Goal: Navigation & Orientation: Find specific page/section

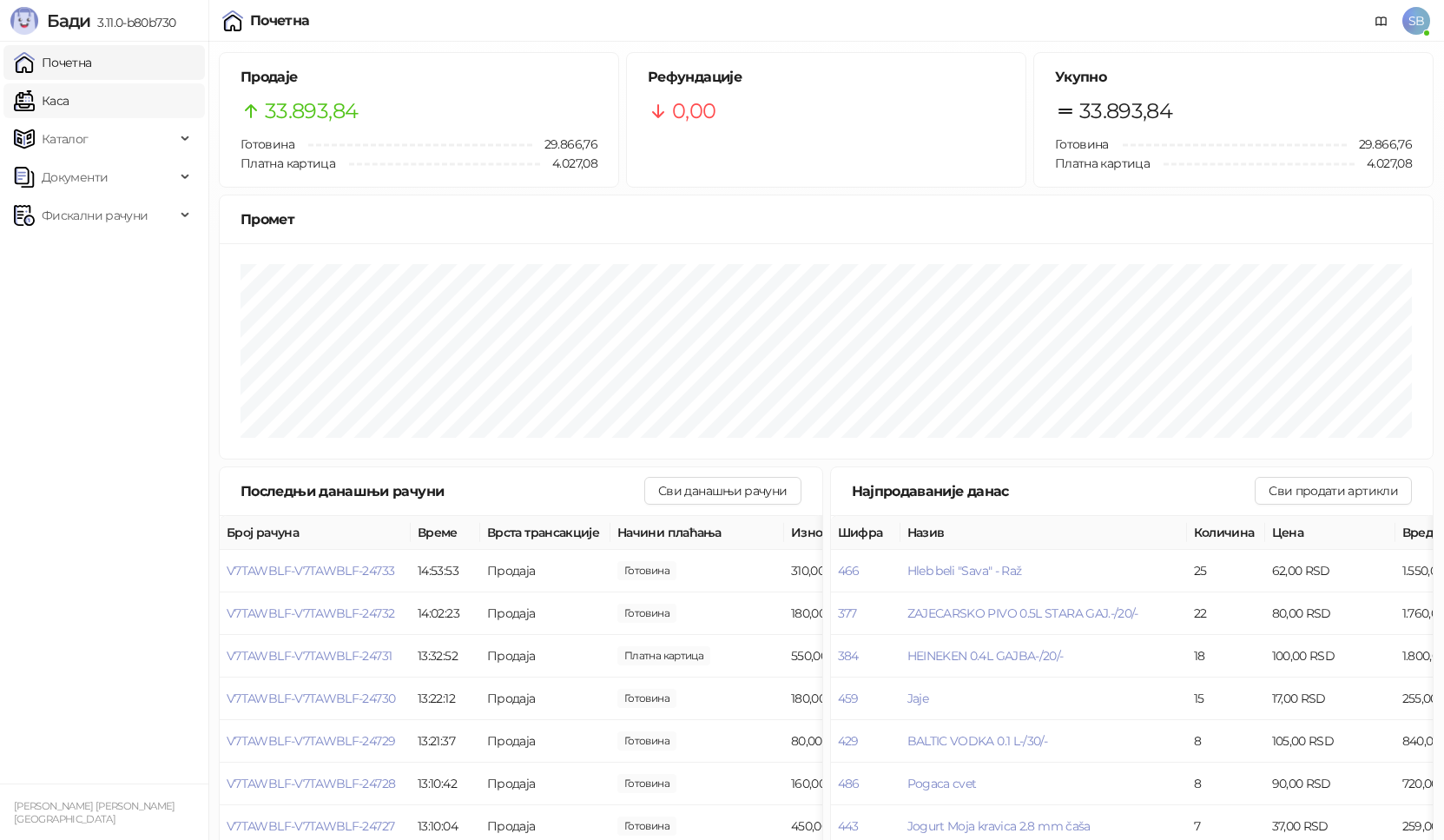
click at [69, 89] on link "Каса" at bounding box center [41, 100] width 55 height 35
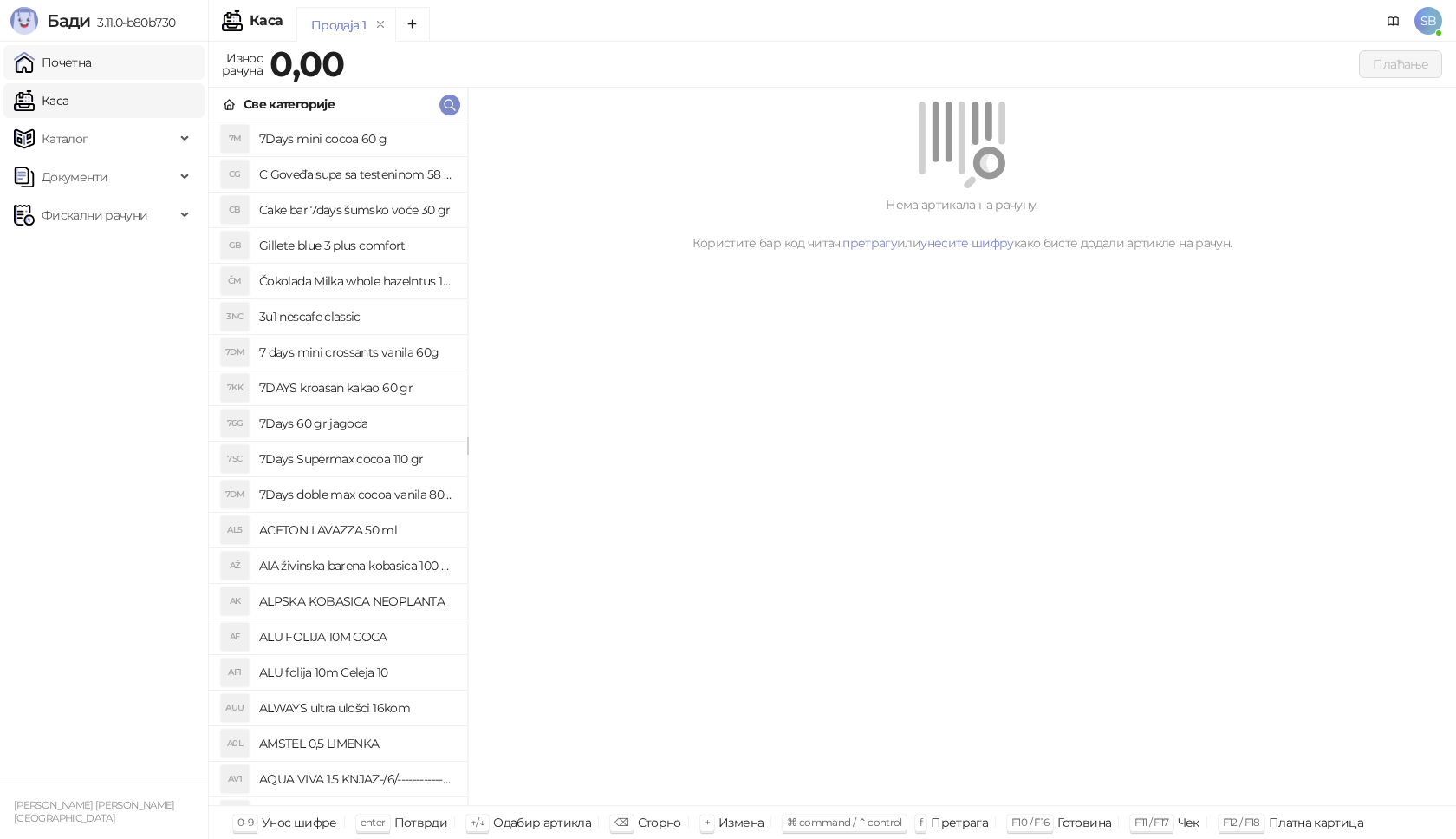
click at [92, 72] on link "Почетна" at bounding box center [53, 62] width 78 height 35
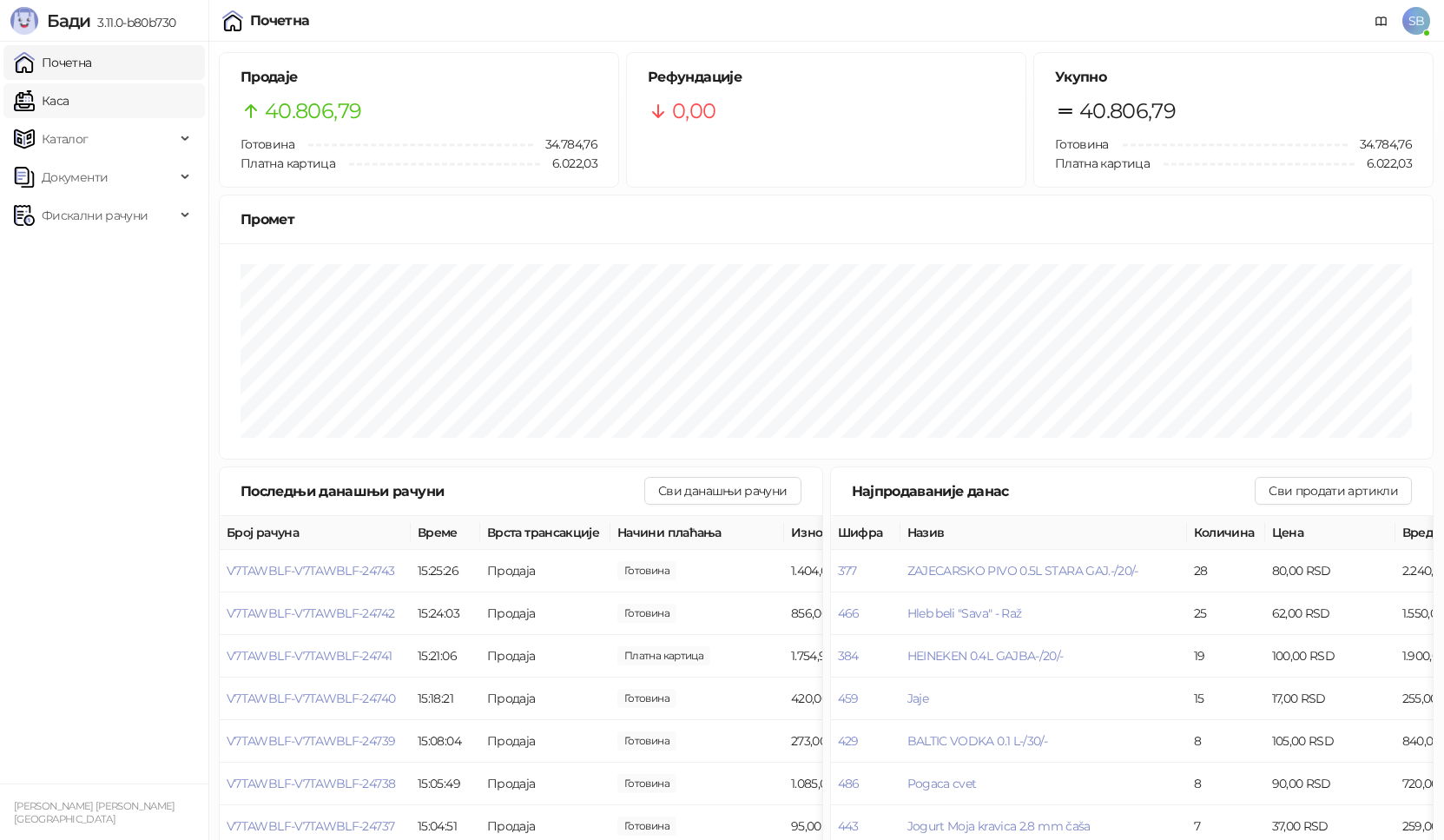
click at [69, 90] on link "Каса" at bounding box center [41, 100] width 55 height 35
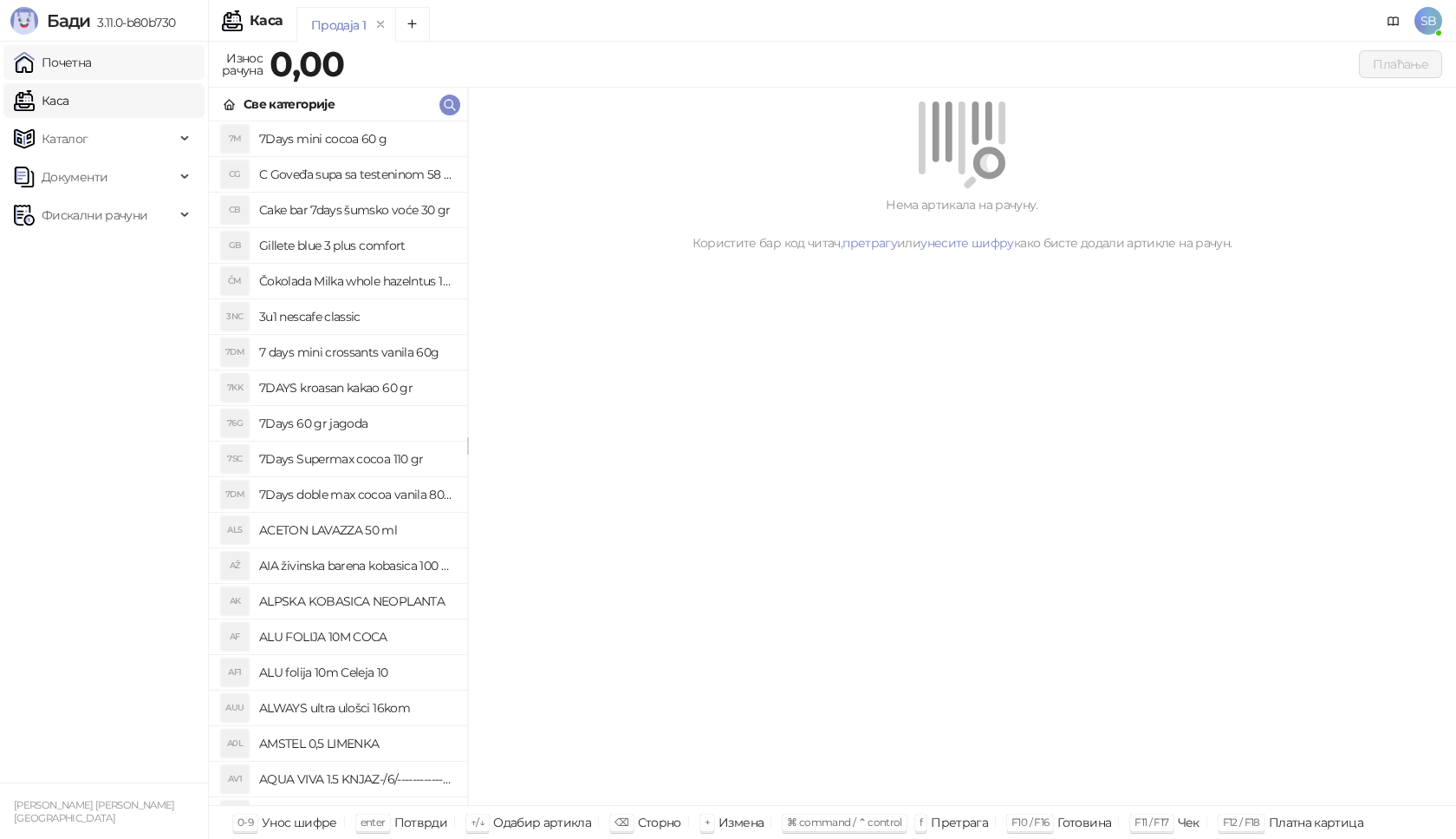
click at [92, 57] on link "Почетна" at bounding box center [53, 62] width 78 height 35
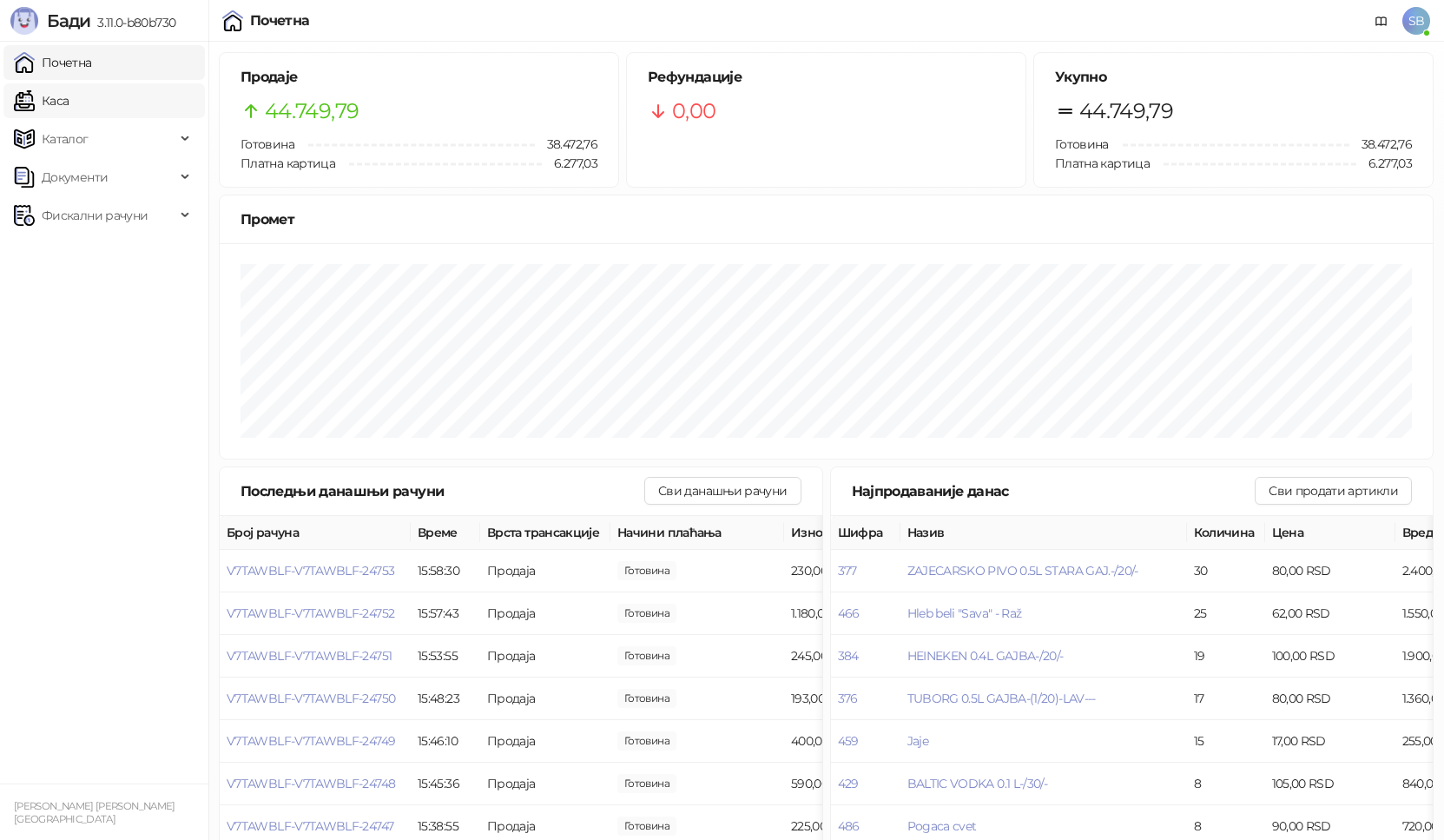
click at [69, 108] on link "Каса" at bounding box center [41, 100] width 55 height 35
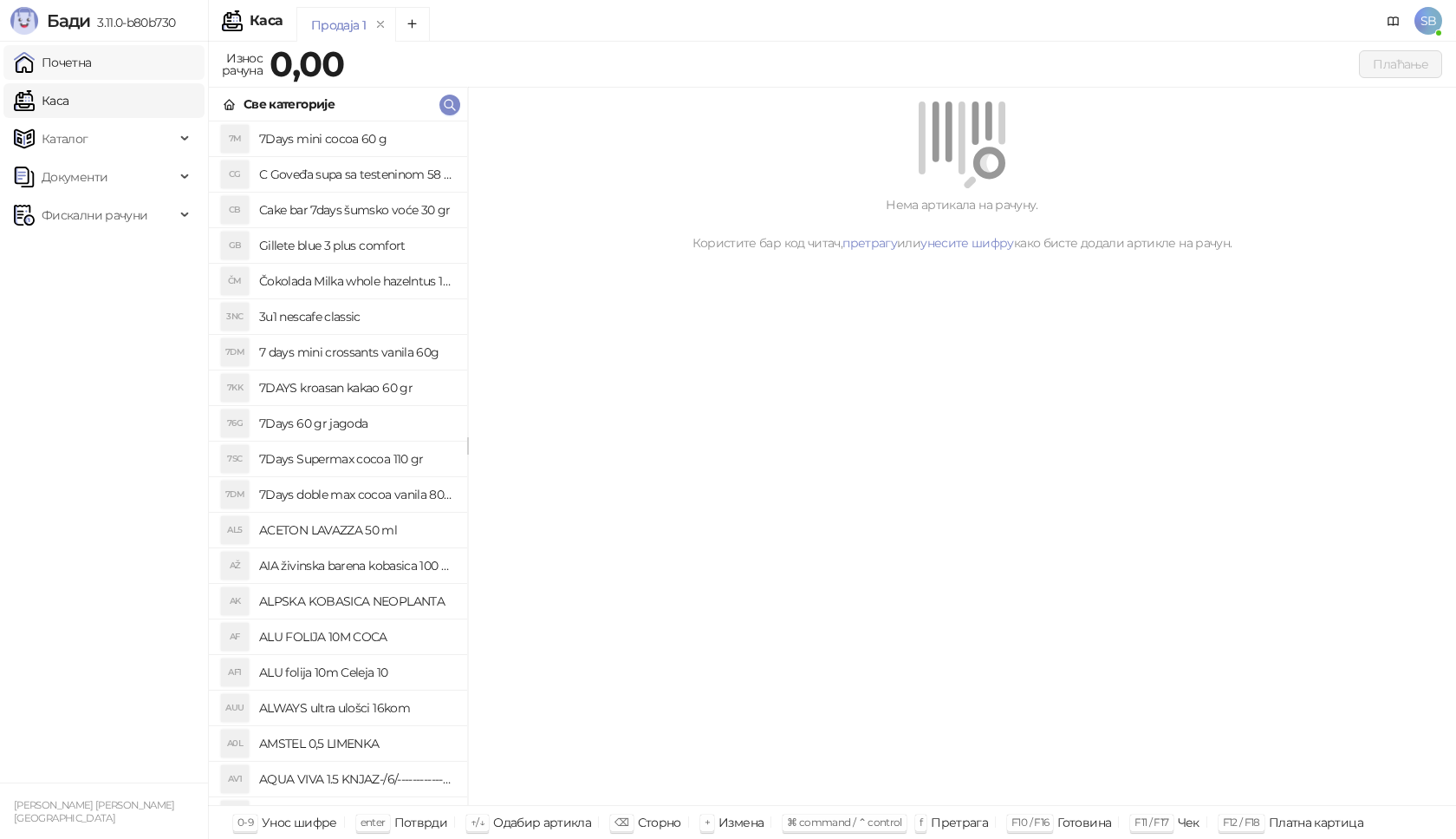
click at [92, 65] on link "Почетна" at bounding box center [53, 62] width 78 height 35
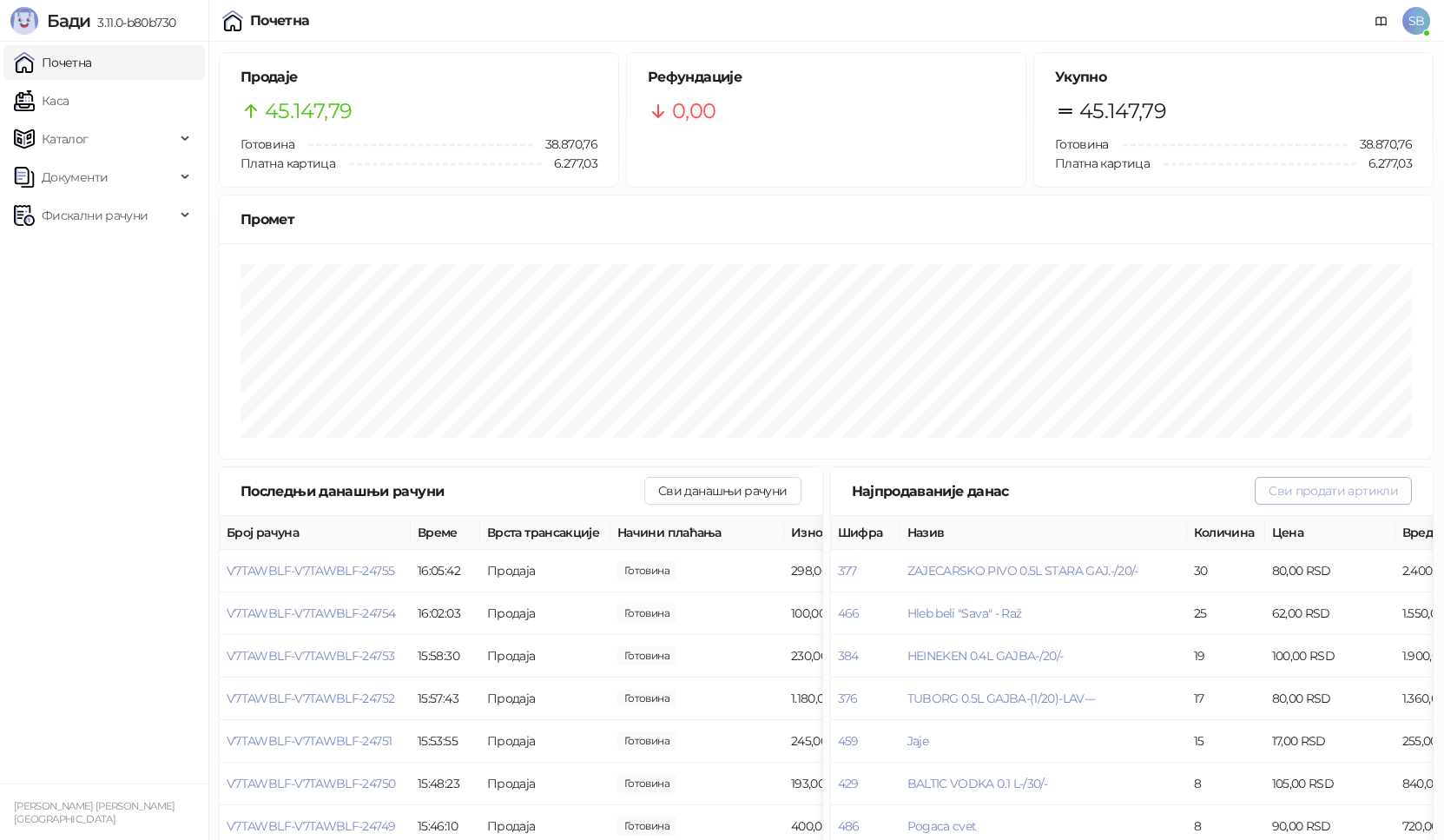
click at [1319, 496] on button "Сви продати артикли" at bounding box center [1333, 490] width 157 height 28
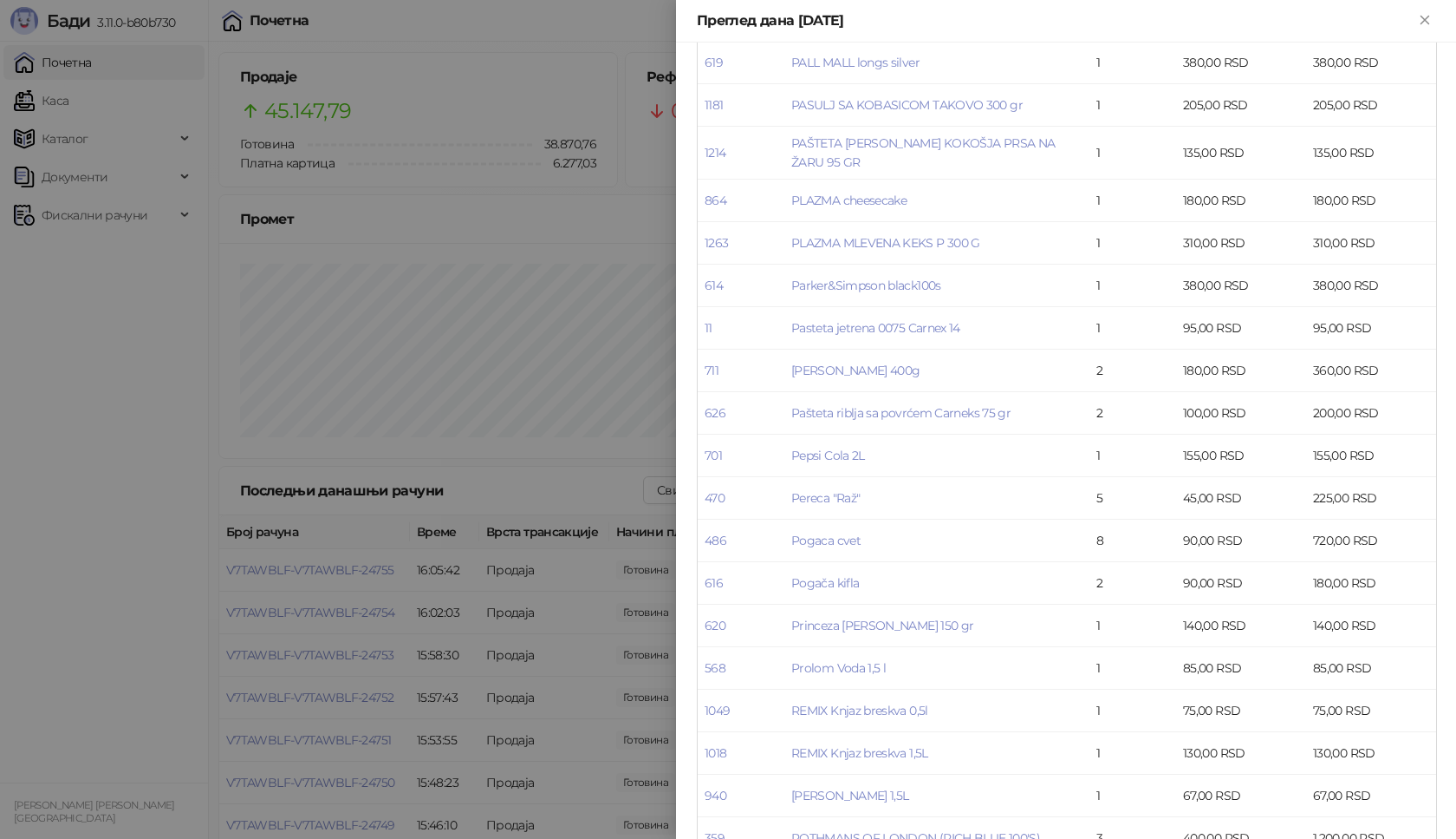
scroll to position [4100, 0]
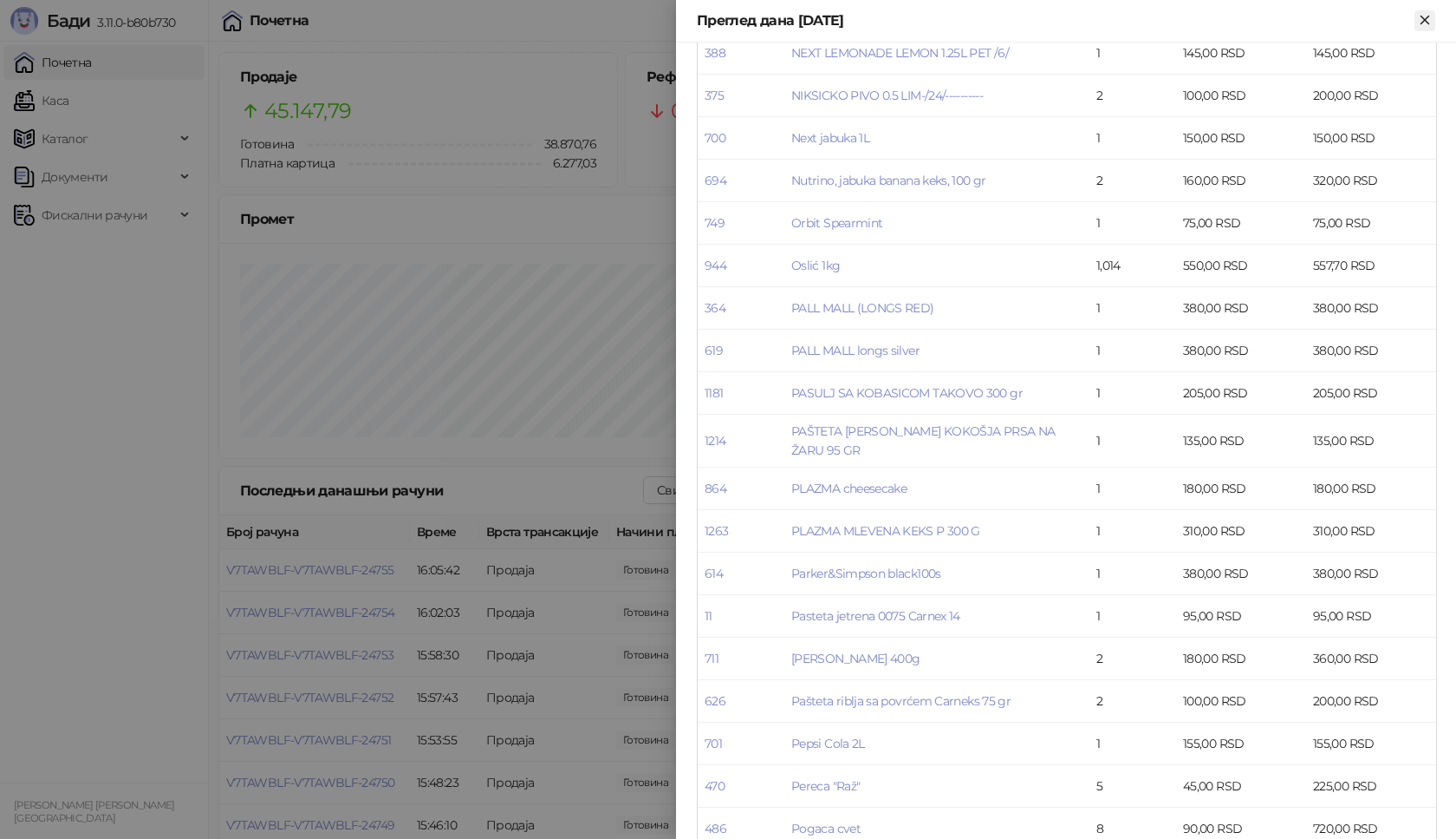
click at [1418, 20] on icon "Close" at bounding box center [1425, 20] width 15 height 15
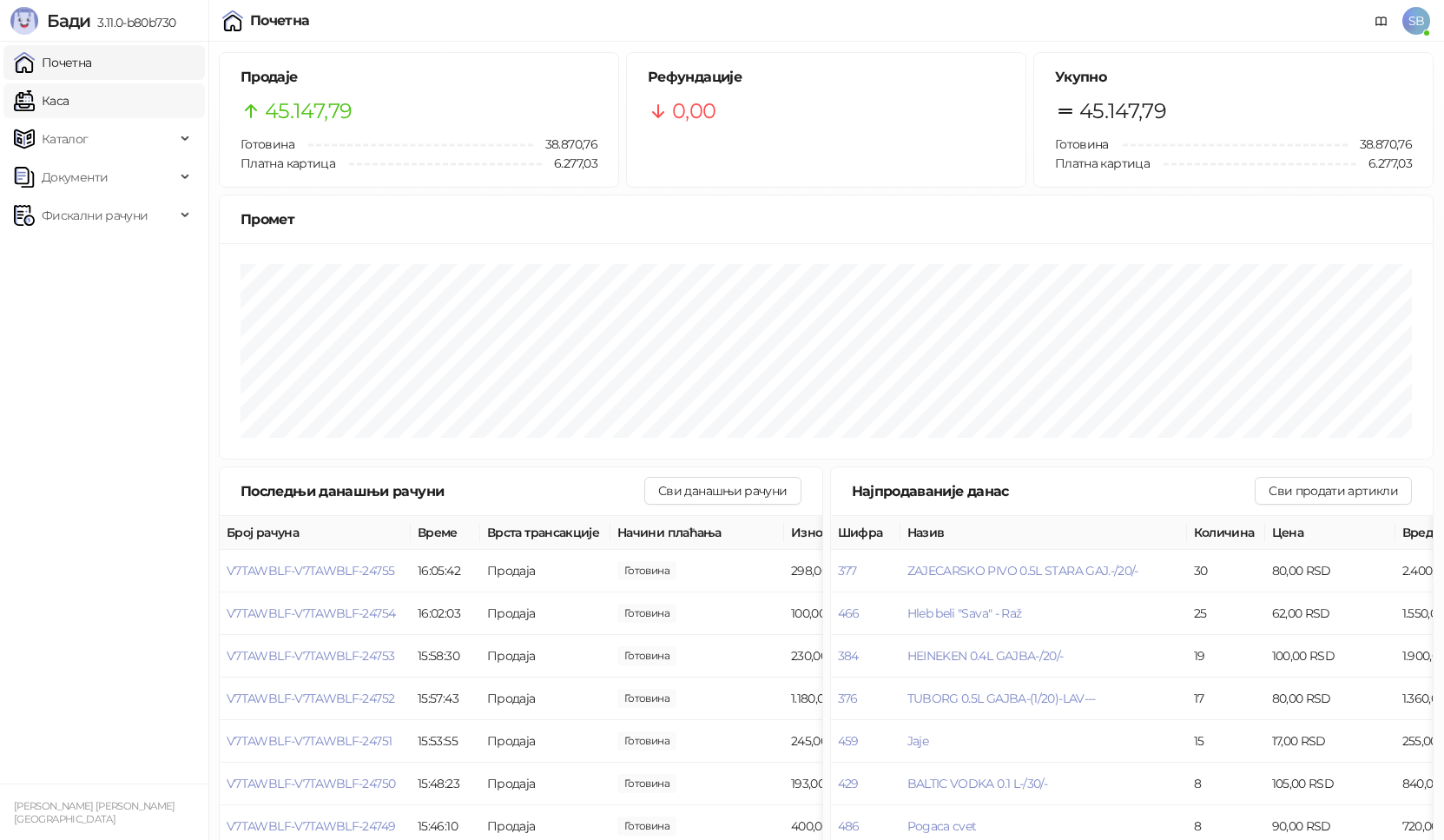
click at [59, 104] on link "Каса" at bounding box center [41, 100] width 55 height 35
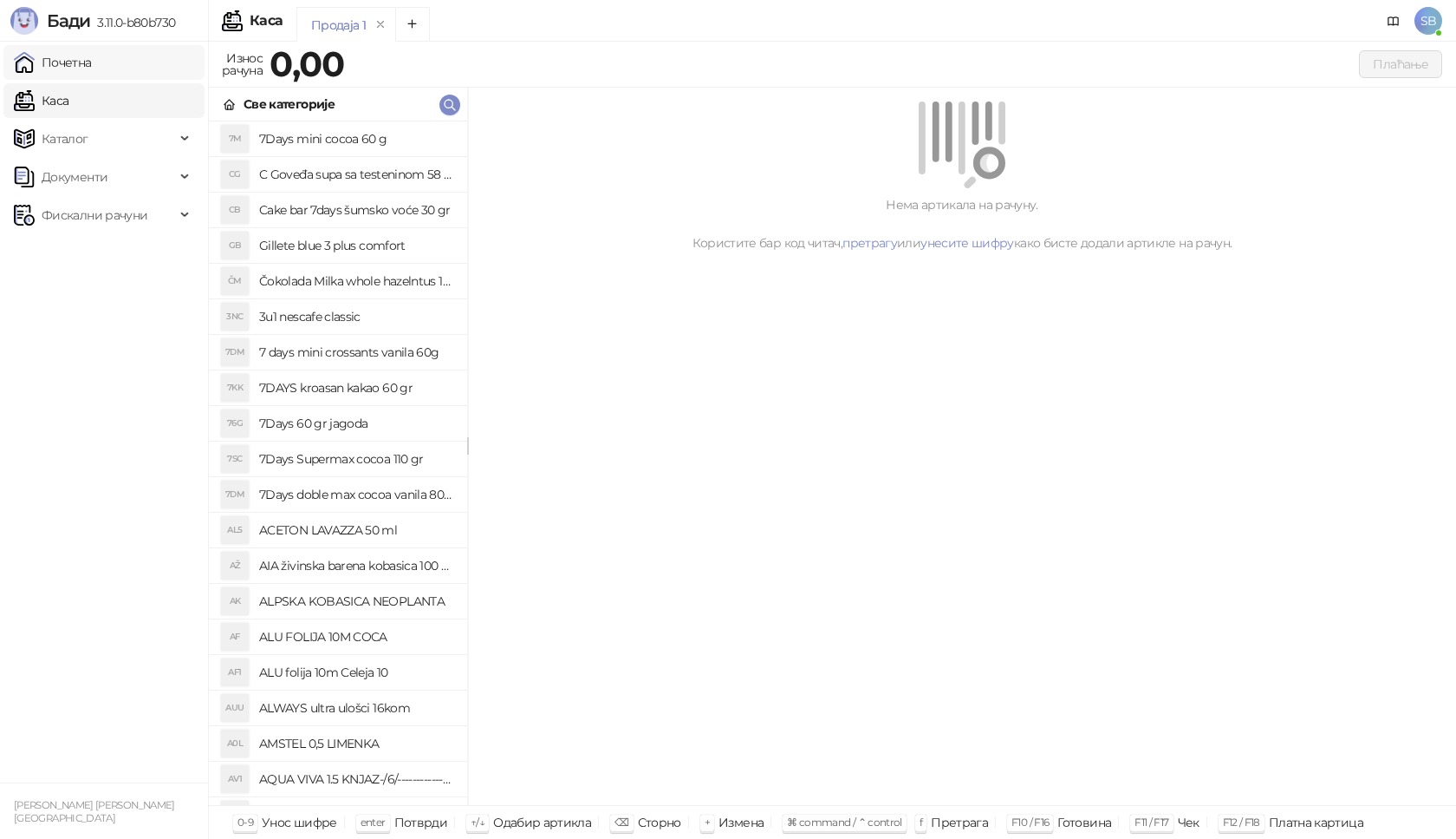
click at [66, 70] on link "Почетна" at bounding box center [53, 62] width 78 height 35
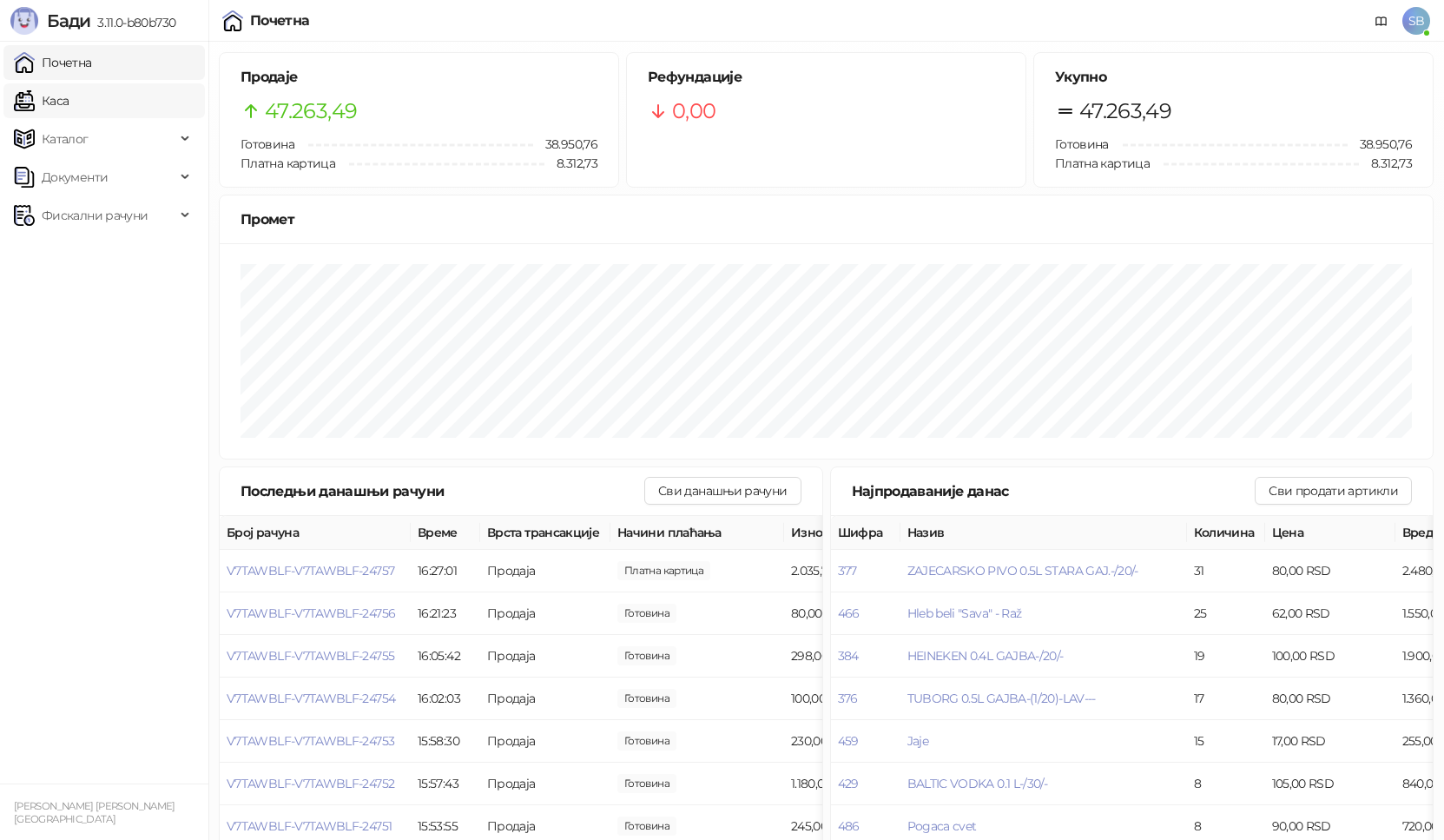
click at [65, 99] on link "Каса" at bounding box center [41, 100] width 55 height 35
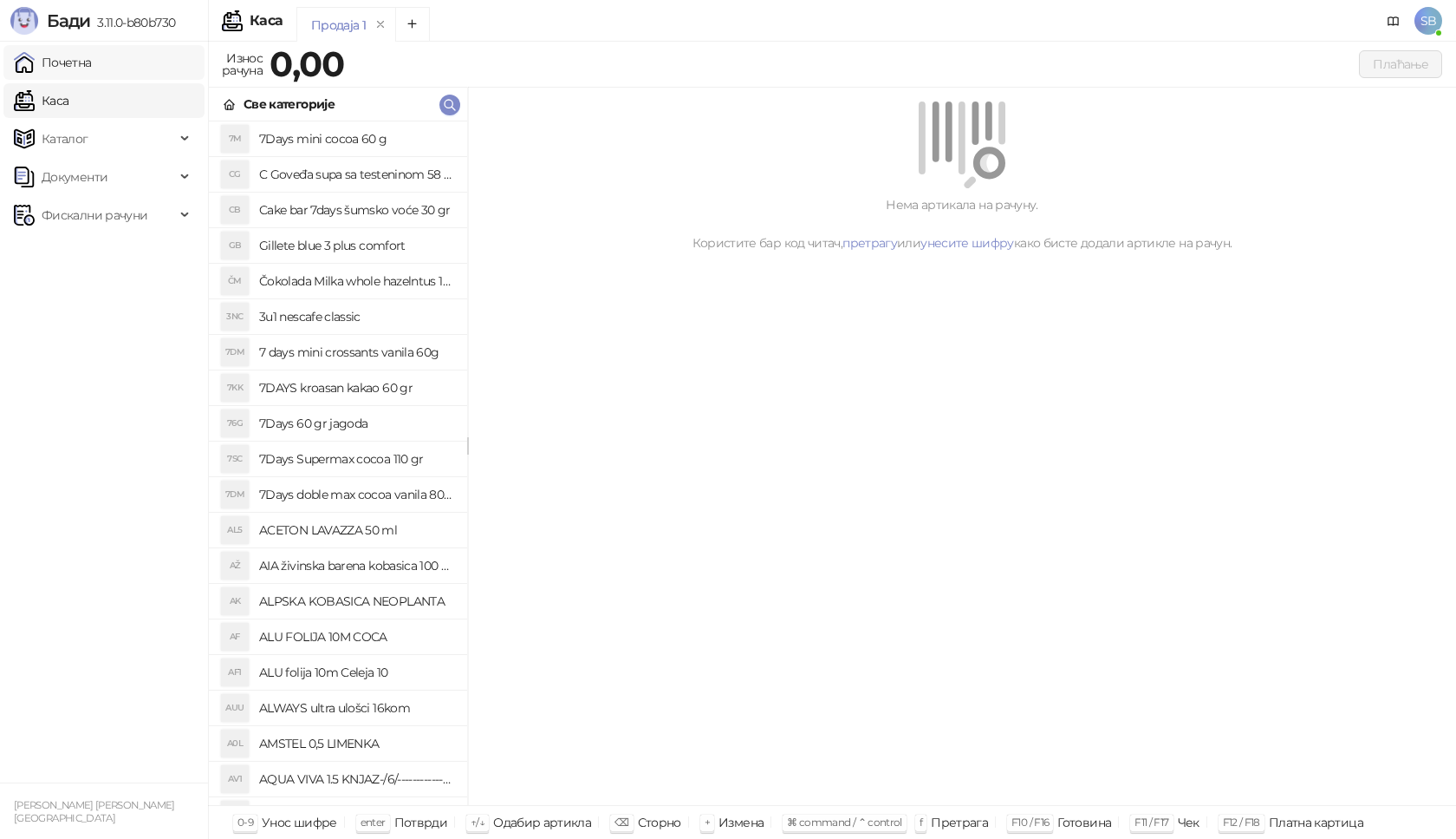
click at [82, 56] on link "Почетна" at bounding box center [53, 62] width 78 height 35
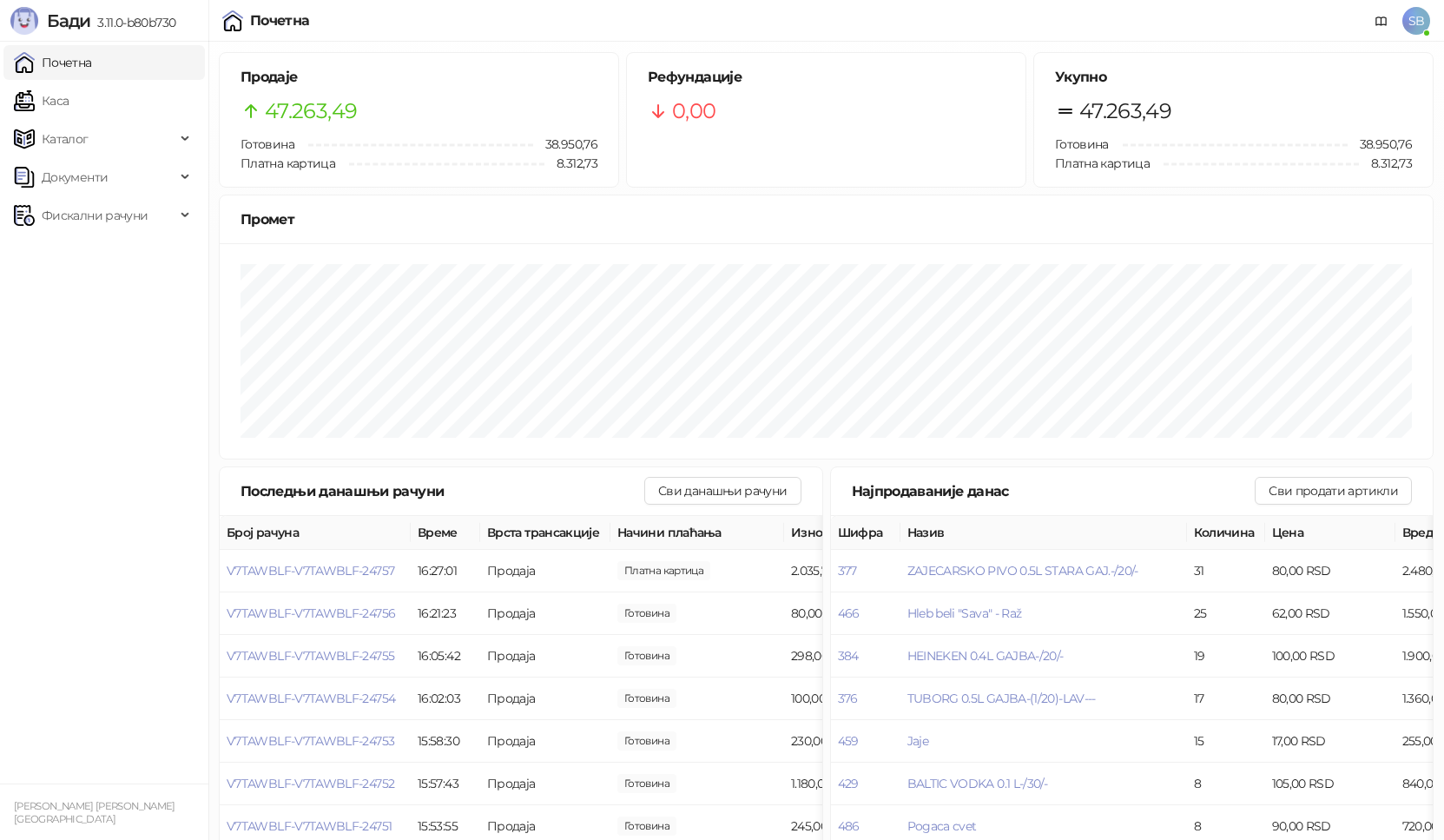
click at [14, 46] on link "Почетна" at bounding box center [53, 63] width 78 height 35
